Goal: Information Seeking & Learning: Learn about a topic

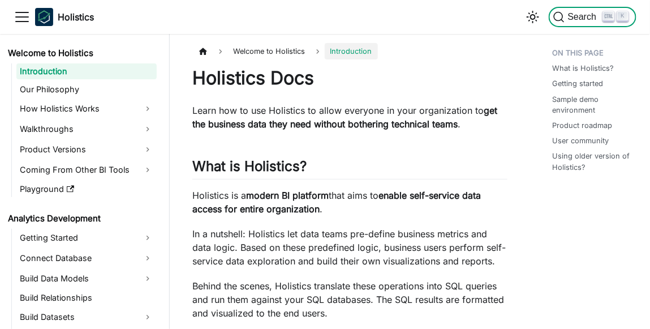
click at [578, 16] on span "Search" at bounding box center [584, 17] width 39 height 10
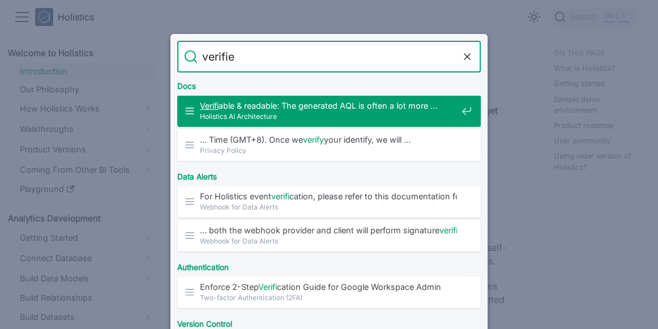
type input "verified"
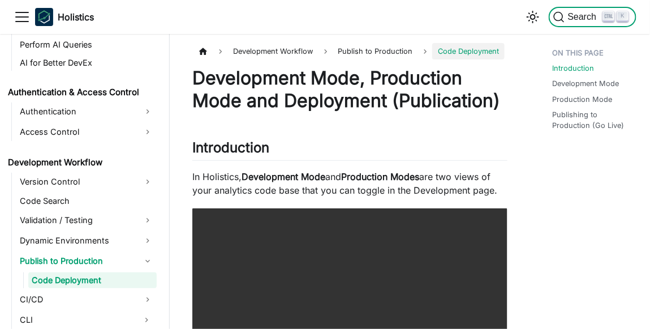
click at [579, 18] on span "Search" at bounding box center [584, 17] width 39 height 10
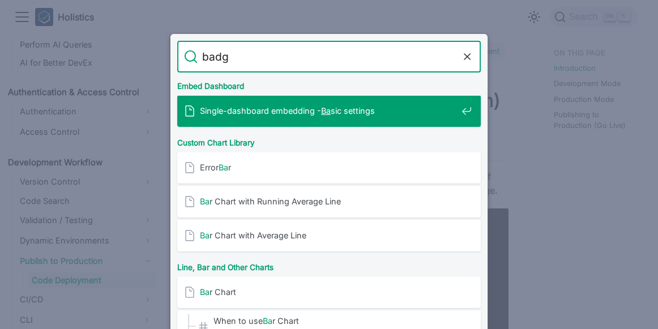
type input "badge"
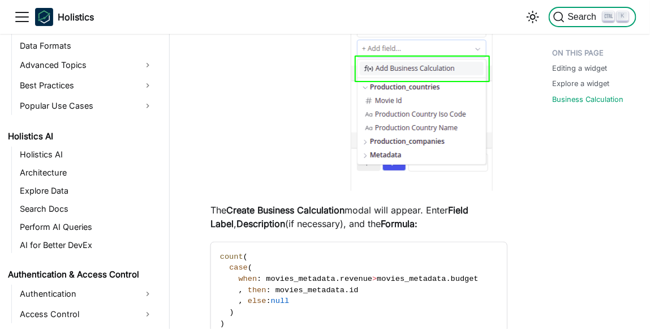
scroll to position [675, 0]
click at [111, 102] on link "Popular Use Cases" at bounding box center [86, 106] width 140 height 18
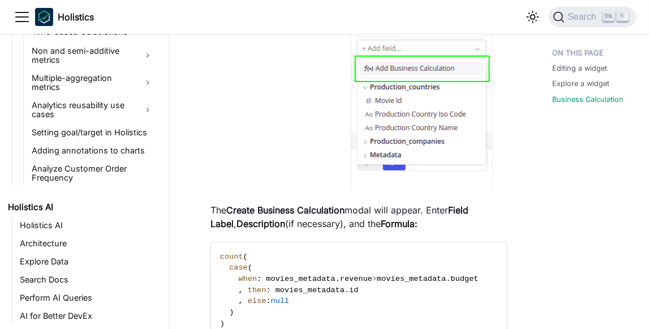
scroll to position [770, 0]
click at [104, 124] on link "Setting goal/target in Holistics" at bounding box center [92, 132] width 128 height 16
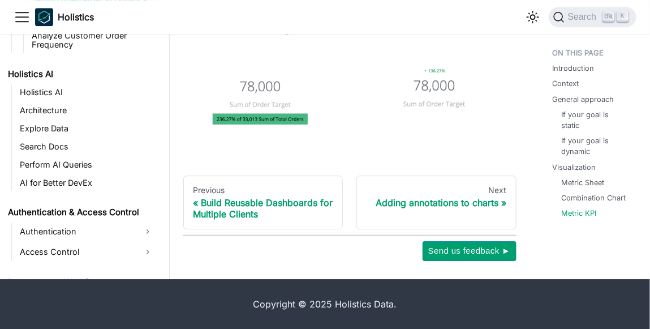
scroll to position [852, 0]
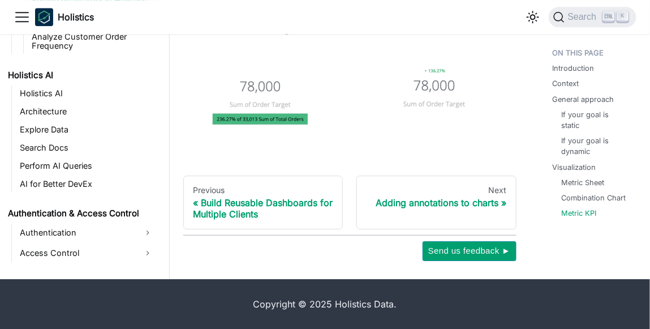
click at [75, 158] on link "Perform AI Queries" at bounding box center [86, 166] width 140 height 16
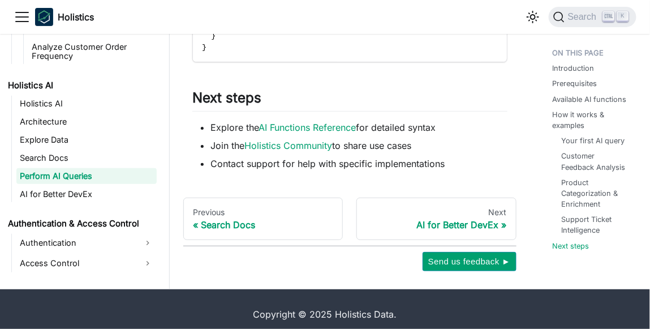
scroll to position [3712, 0]
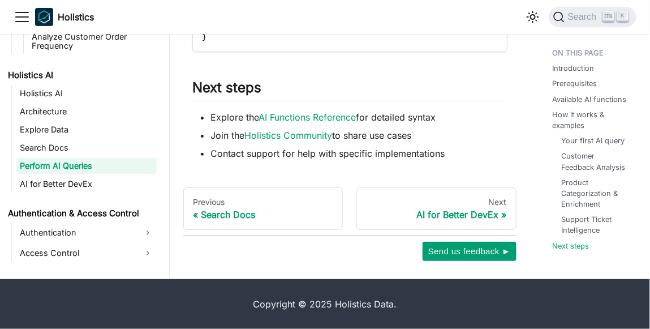
click at [70, 176] on link "AI for Better DevEx" at bounding box center [86, 184] width 140 height 16
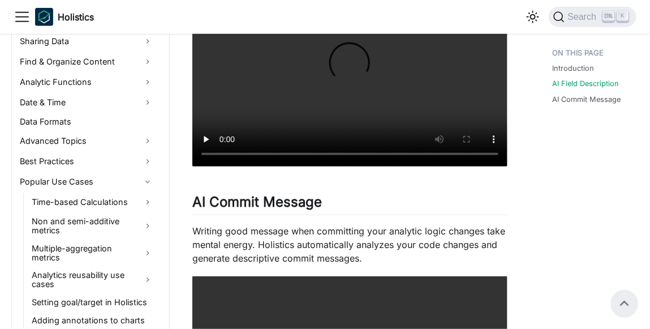
scroll to position [600, 0]
click at [147, 158] on link "Best Practices" at bounding box center [86, 161] width 140 height 18
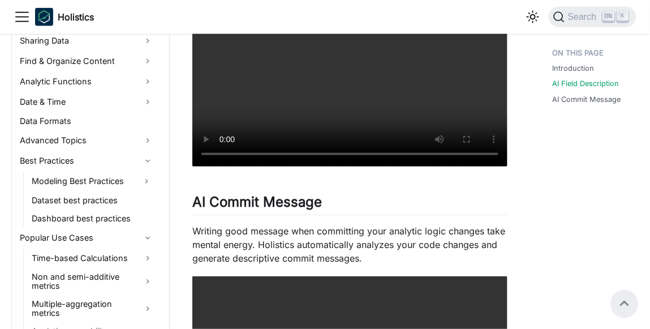
click at [109, 220] on link "Dashboard best practices" at bounding box center [92, 219] width 128 height 16
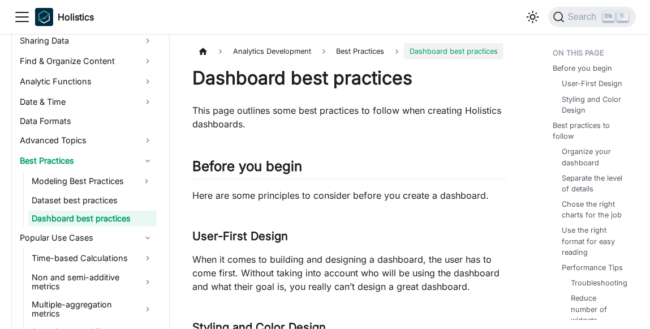
click at [109, 220] on link "Dashboard best practices" at bounding box center [92, 219] width 128 height 16
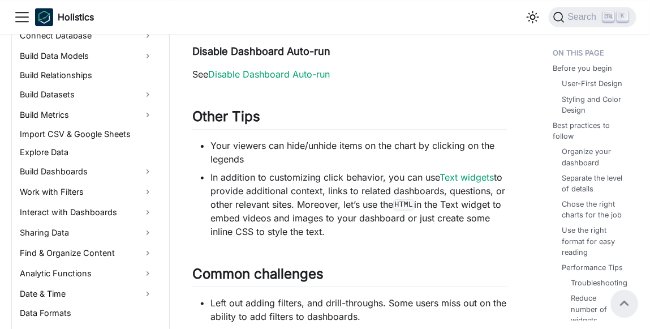
scroll to position [408, 0]
click at [113, 230] on link "Sharing Data" at bounding box center [86, 233] width 140 height 18
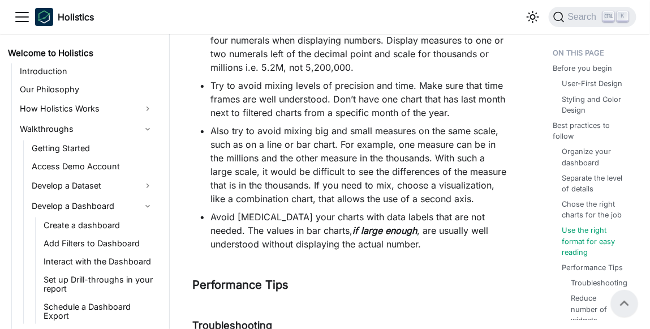
scroll to position [1282, 0]
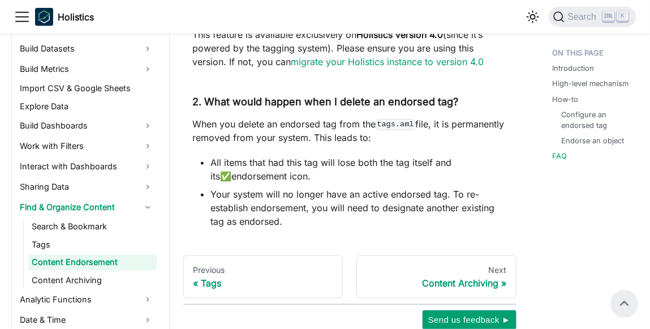
scroll to position [1541, 0]
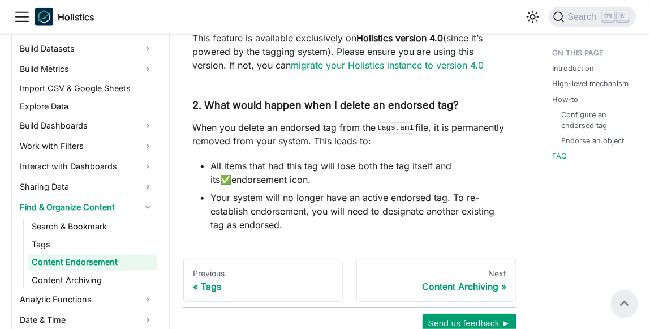
click at [212, 285] on div "Tags" at bounding box center [263, 286] width 140 height 11
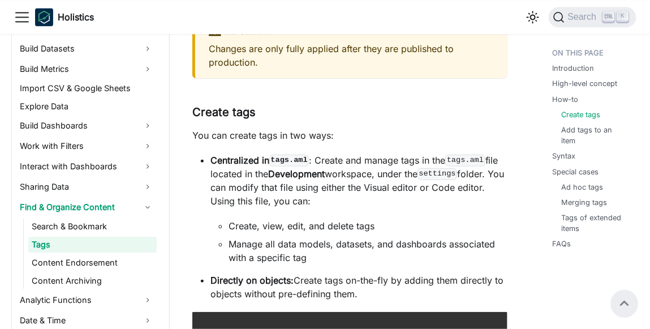
scroll to position [599, 0]
